Goal: Task Accomplishment & Management: Manage account settings

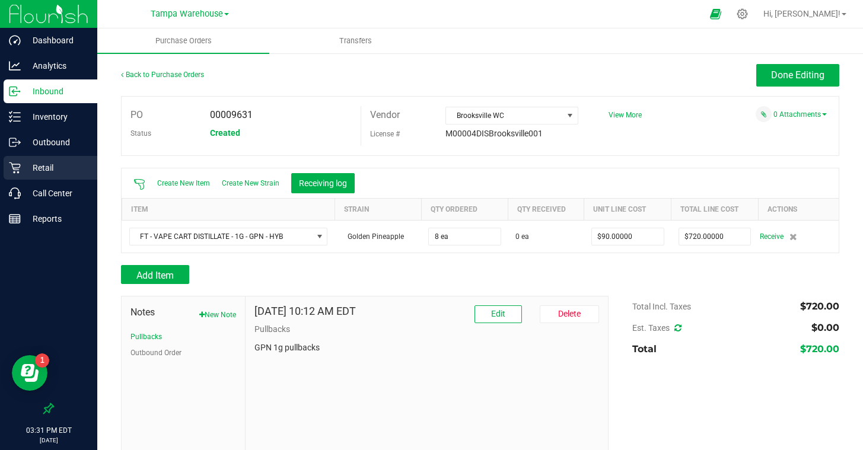
click at [37, 165] on p "Retail" at bounding box center [56, 168] width 71 height 14
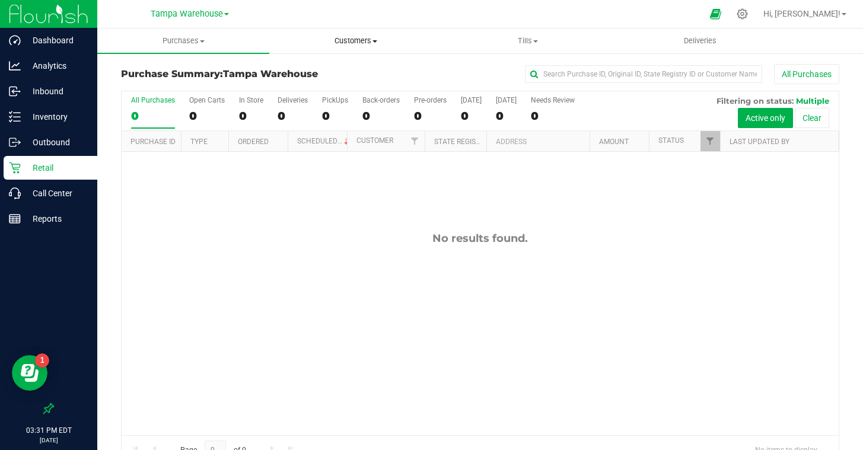
click at [370, 41] on span "Customers" at bounding box center [355, 41] width 171 height 11
click at [339, 74] on span "All customers" at bounding box center [311, 71] width 85 height 10
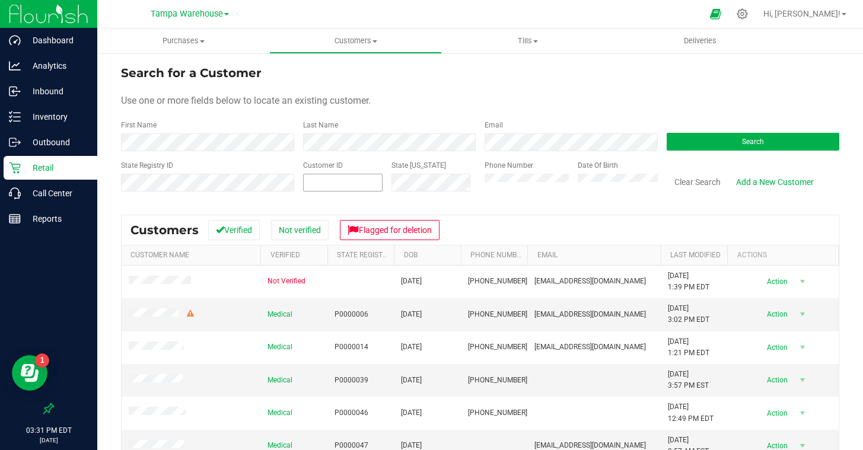
click at [342, 180] on span at bounding box center [343, 183] width 80 height 18
paste input "636776"
type input "636776"
click at [707, 142] on button "Search" at bounding box center [753, 142] width 173 height 18
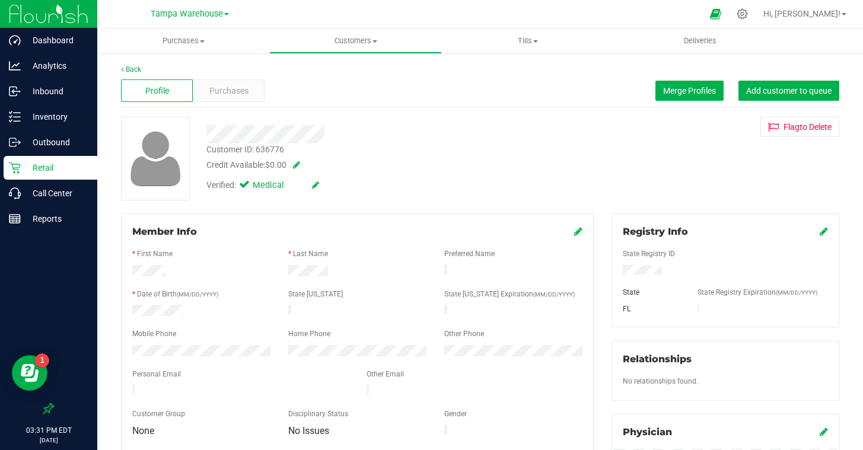
click at [300, 163] on span at bounding box center [294, 165] width 12 height 8
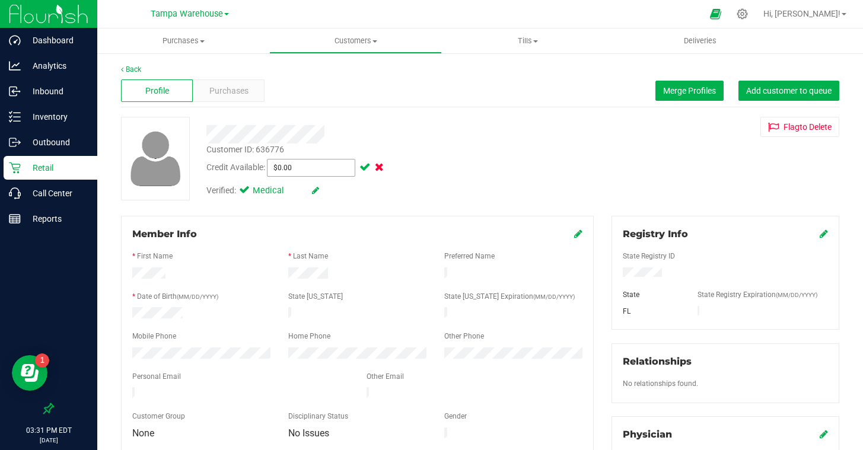
click at [299, 166] on span "$0.00 0" at bounding box center [311, 168] width 88 height 18
type input "10"
type input "$10.00"
click at [366, 164] on span at bounding box center [364, 167] width 14 height 8
